Goal: Transaction & Acquisition: Register for event/course

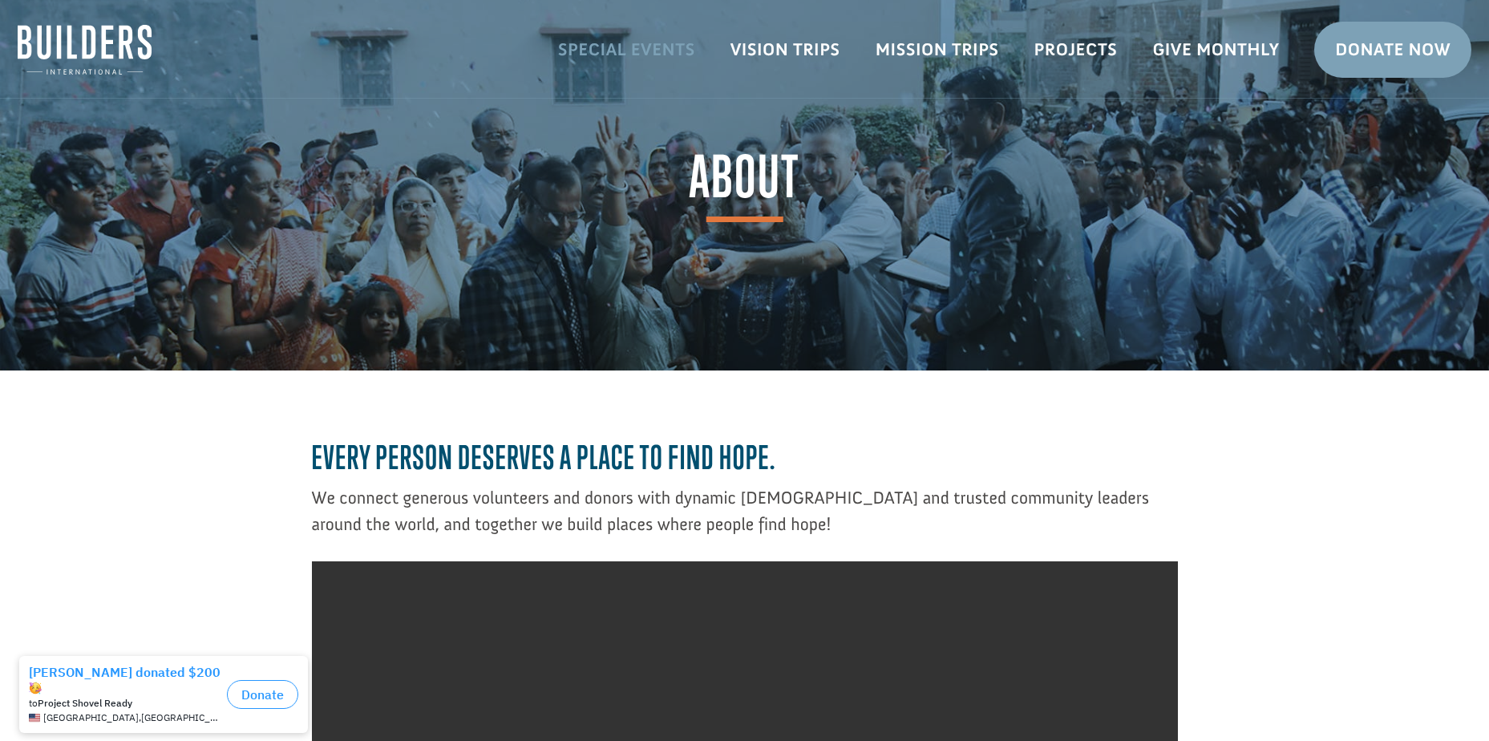
click at [620, 55] on link "Special Events" at bounding box center [626, 49] width 172 height 47
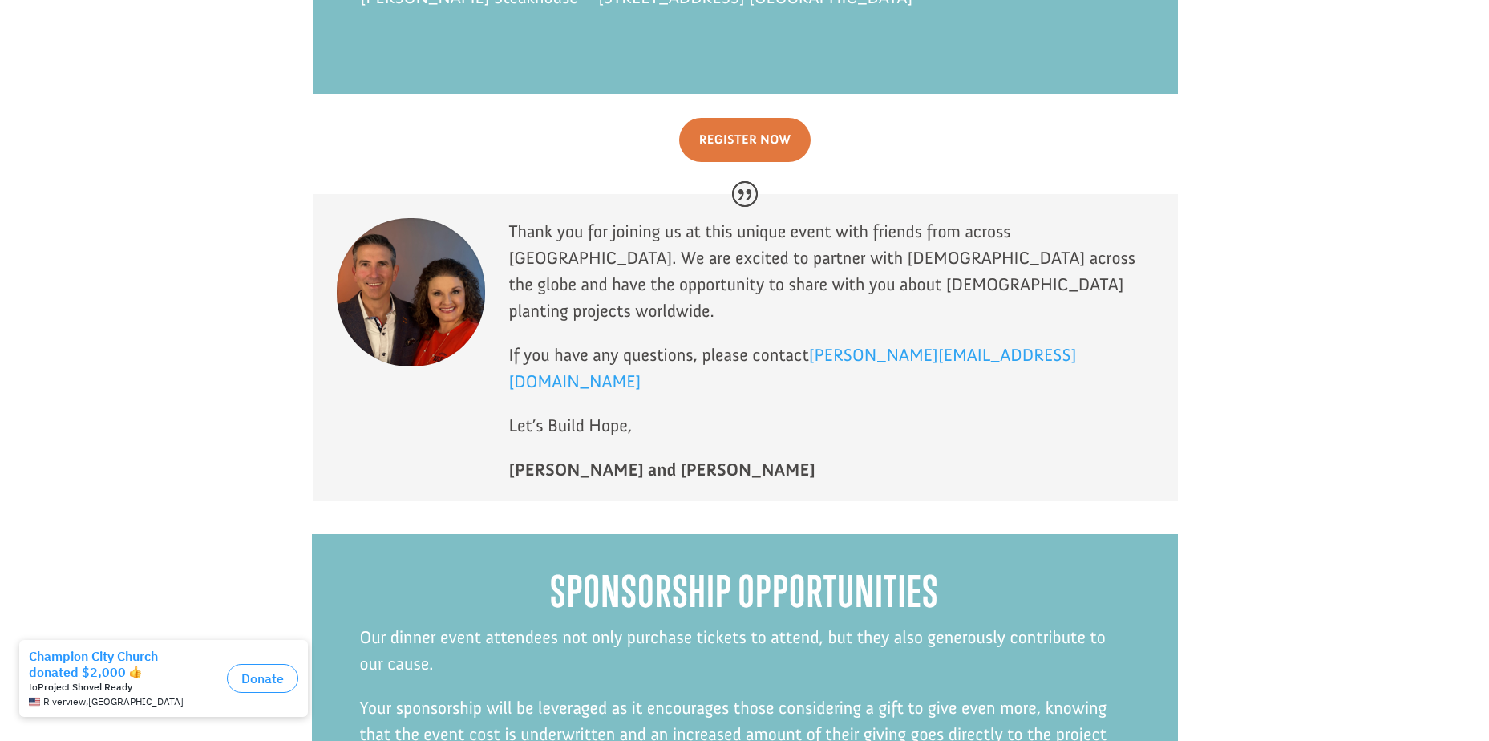
scroll to position [7817, 0]
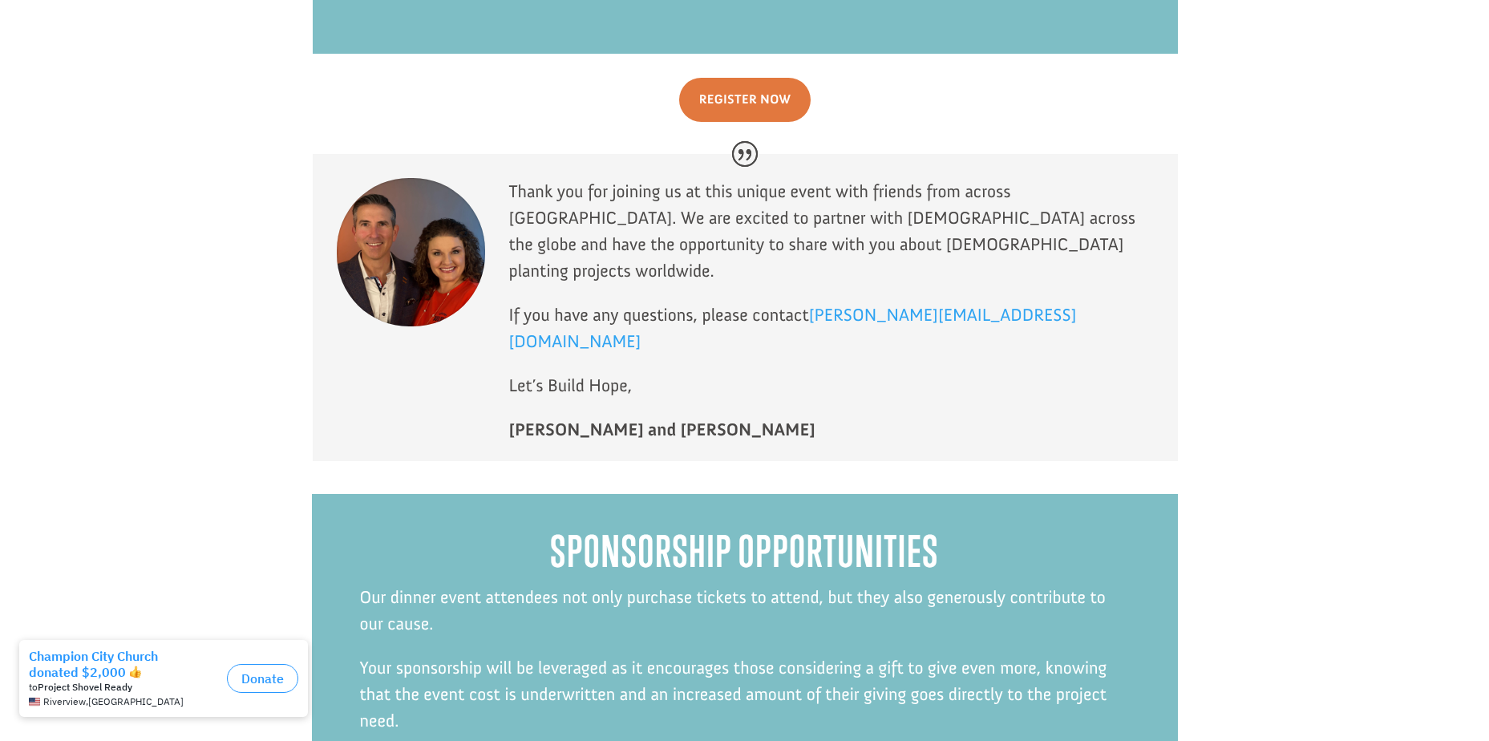
click at [754, 554] on div "Sponsorship Opportunities Our dinner event attendees not only purchase tickets …" at bounding box center [745, 707] width 866 height 486
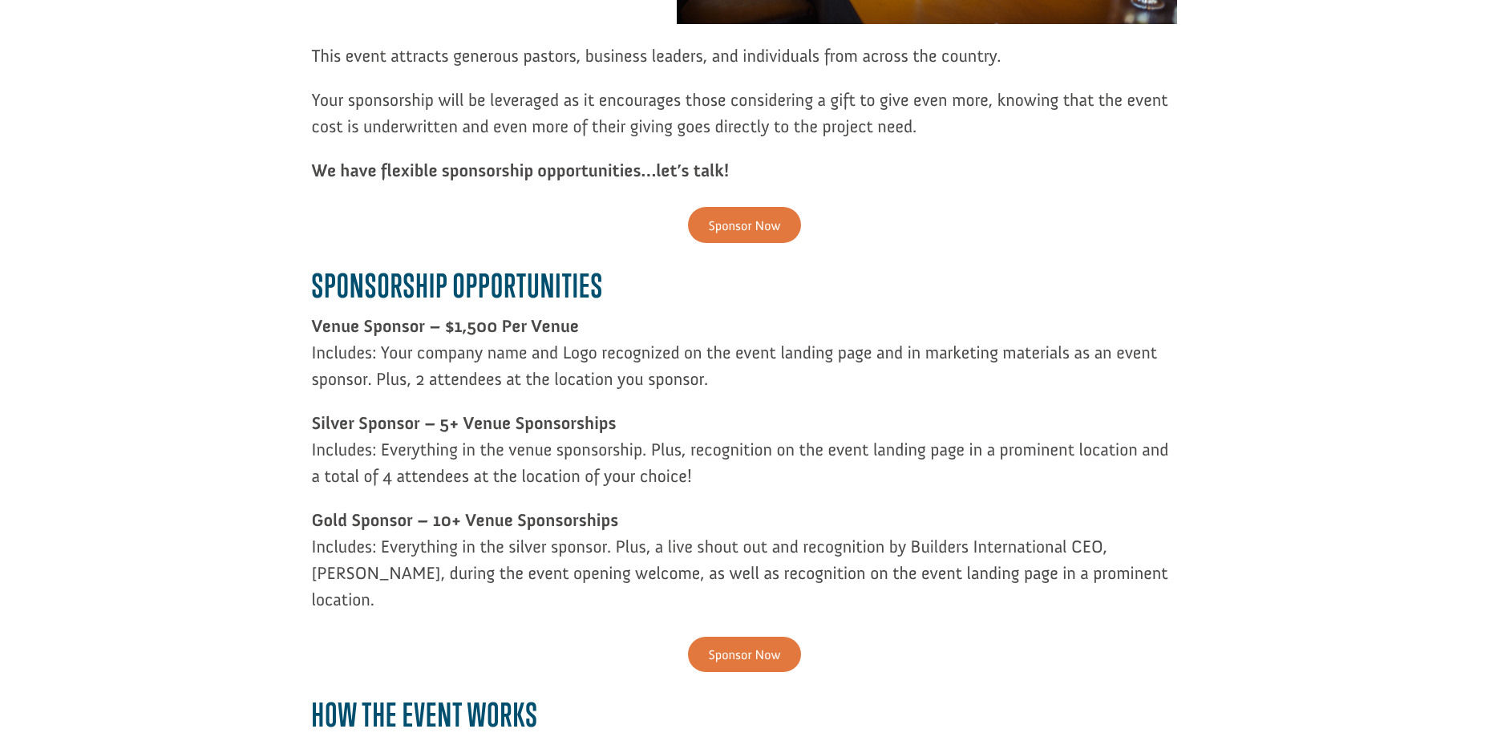
scroll to position [641, 0]
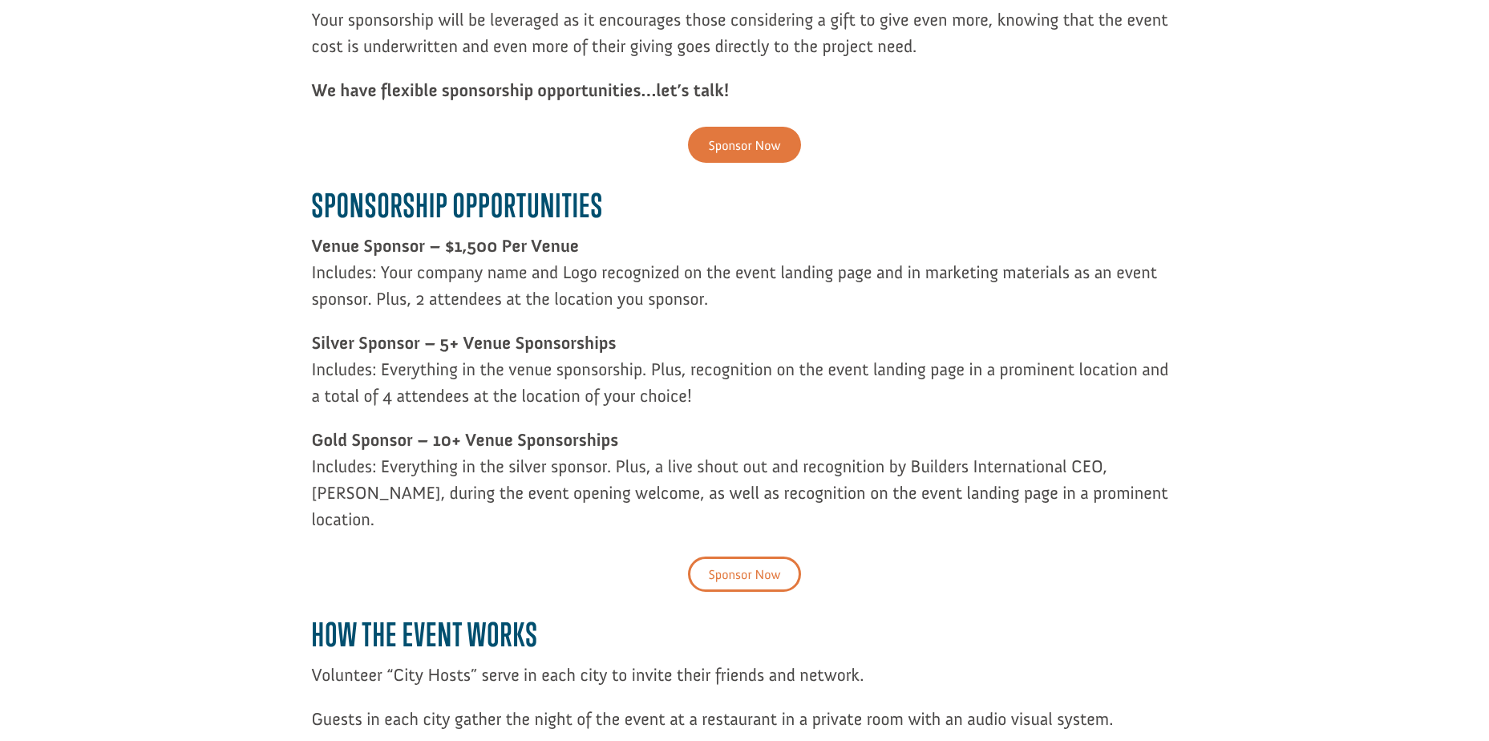
click at [702, 556] on link "Sponsor Now" at bounding box center [744, 574] width 112 height 36
